Goal: Find specific page/section: Find specific page/section

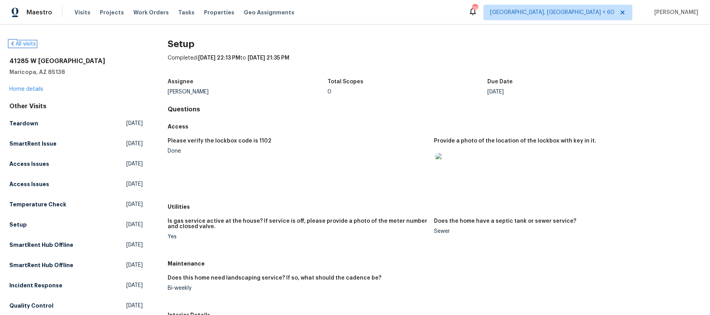
click at [13, 46] on icon at bounding box center [12, 44] width 2 height 4
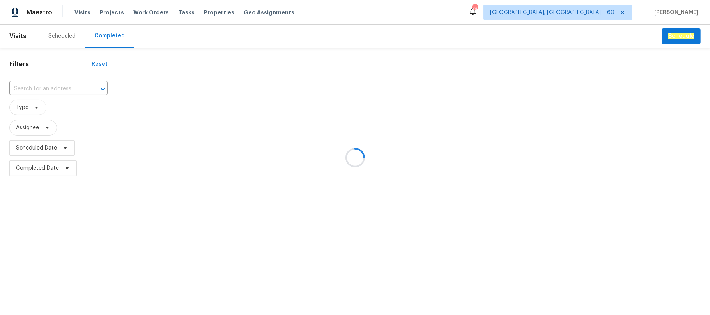
click at [28, 89] on div at bounding box center [355, 157] width 710 height 315
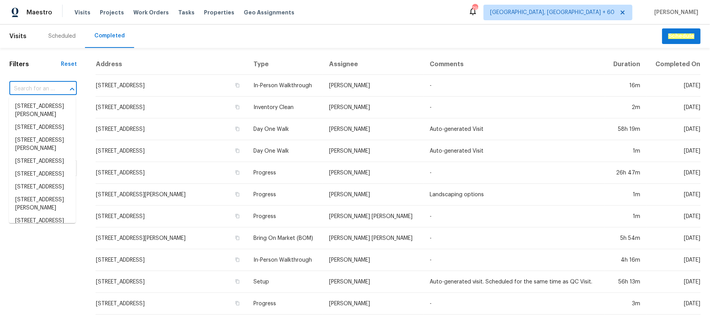
click at [28, 89] on input "text" at bounding box center [32, 89] width 46 height 12
paste input "[URL][DOMAIN_NAME]"
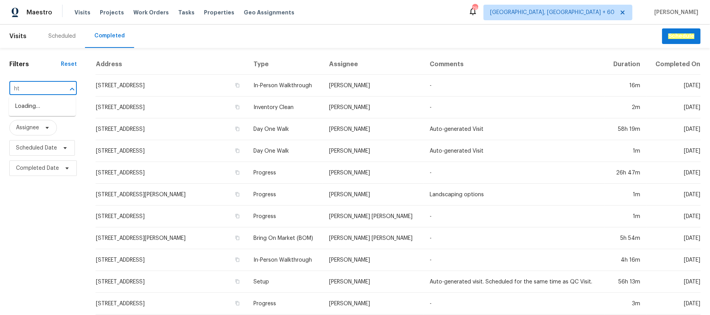
type input "h"
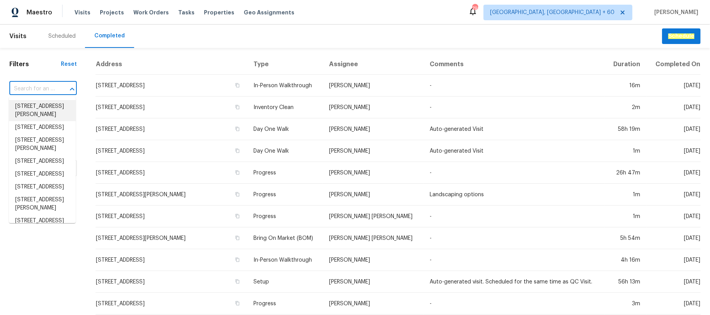
paste input "[STREET_ADDRESS][PERSON_NAME]"
type input "[STREET_ADDRESS][PERSON_NAME]"
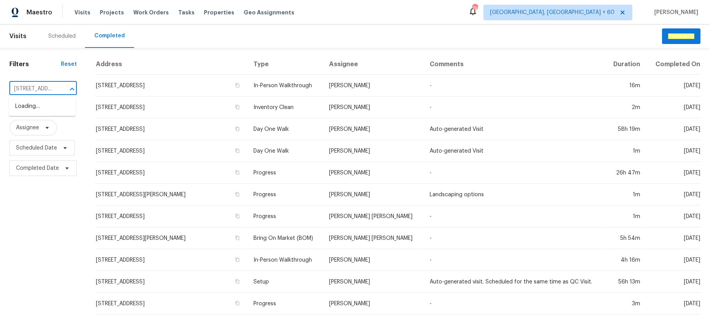
scroll to position [0, 51]
click at [57, 91] on div at bounding box center [67, 89] width 20 height 11
click at [48, 108] on li "[STREET_ADDRESS][PERSON_NAME]" at bounding box center [42, 110] width 67 height 21
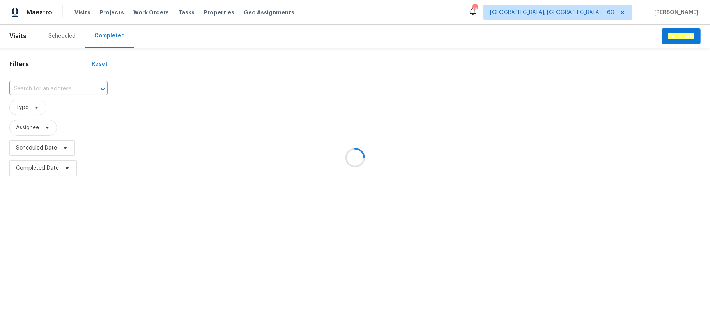
type input "[STREET_ADDRESS][PERSON_NAME]"
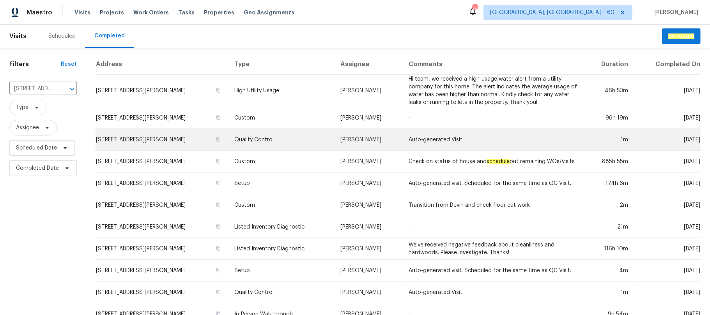
scroll to position [24, 0]
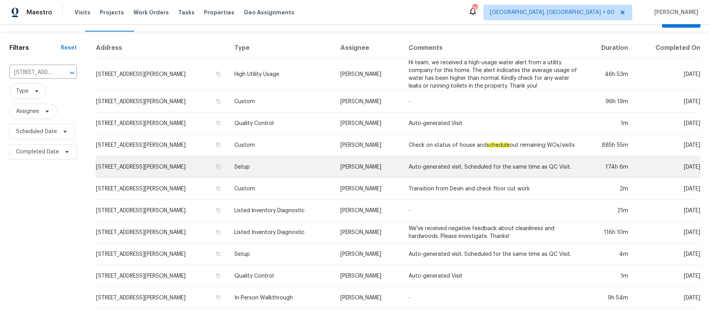
click at [323, 157] on td "Setup" at bounding box center [281, 167] width 106 height 22
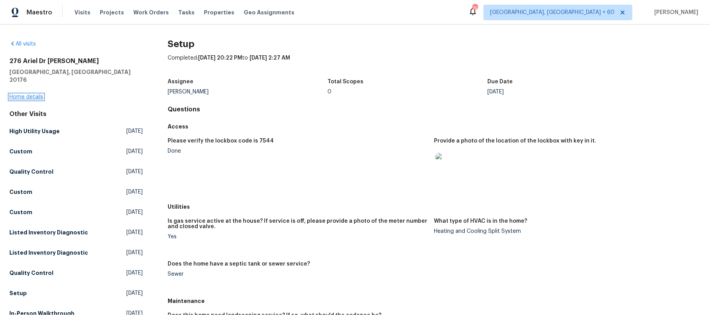
click at [30, 94] on link "Home details" at bounding box center [26, 96] width 34 height 5
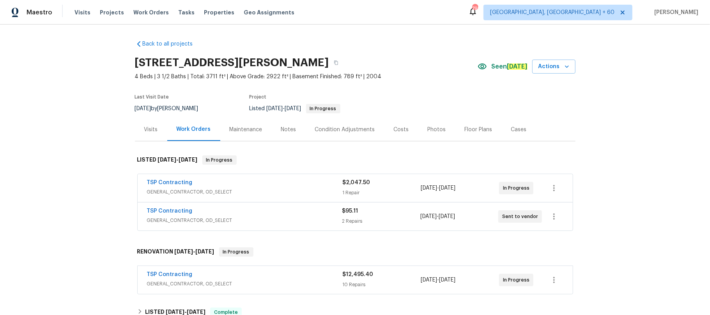
click at [429, 132] on div "Photos" at bounding box center [436, 130] width 18 height 8
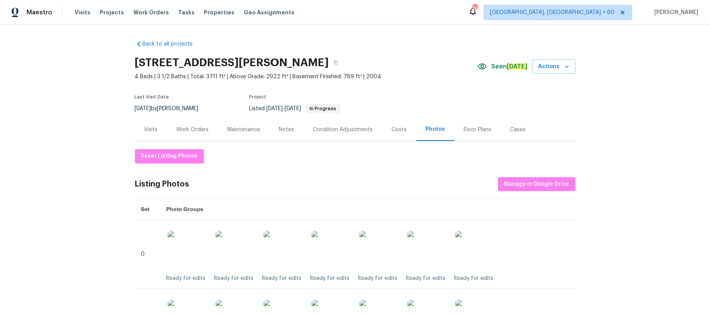
scroll to position [97, 0]
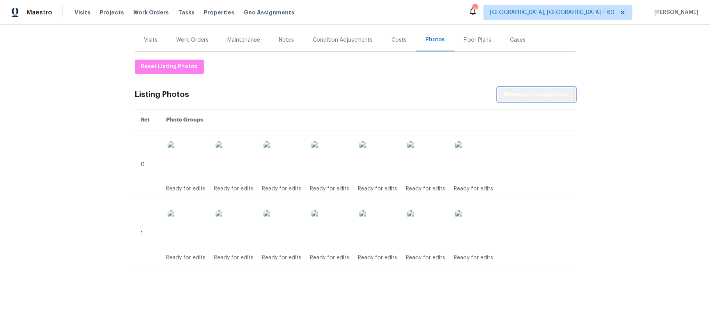
click at [525, 90] on span "Manage in Google Drive" at bounding box center [536, 95] width 65 height 10
